Goal: Task Accomplishment & Management: Manage account settings

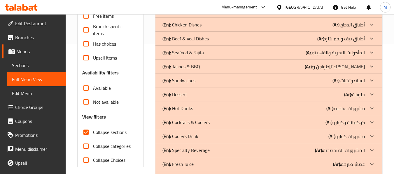
scroll to position [130, 0]
click at [87, 132] on input "Collapse sections" at bounding box center [86, 133] width 14 height 14
checkbox input "false"
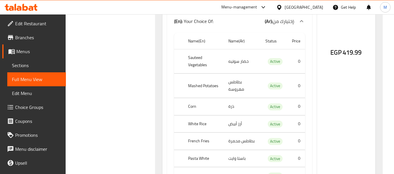
scroll to position [12497, 0]
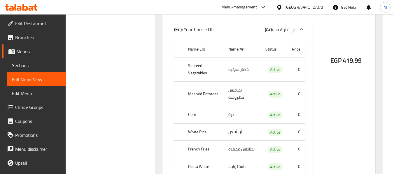
copy span "Shrimp"
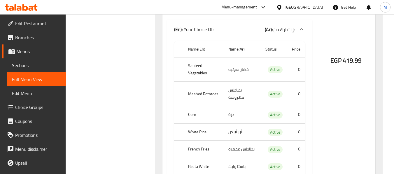
copy span "Lyon Shrimp"
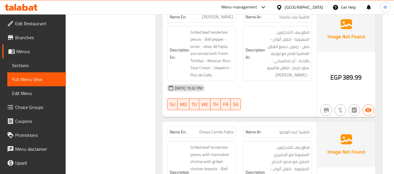
scroll to position [14050, 0]
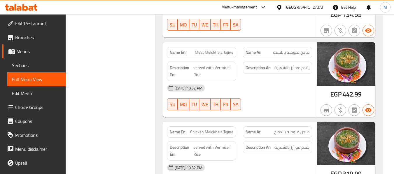
scroll to position [14827, 0]
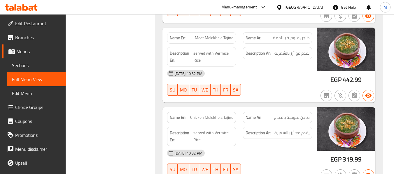
copy span "Grilled Upper Egyptian lamb"
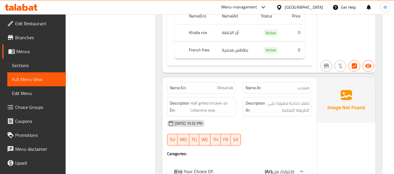
scroll to position [15371, 0]
